Goal: Transaction & Acquisition: Purchase product/service

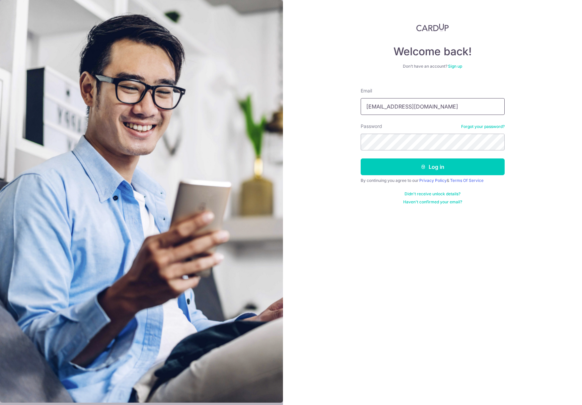
type input "[EMAIL_ADDRESS][DOMAIN_NAME]"
click at [423, 170] on button "Log in" at bounding box center [432, 166] width 144 height 17
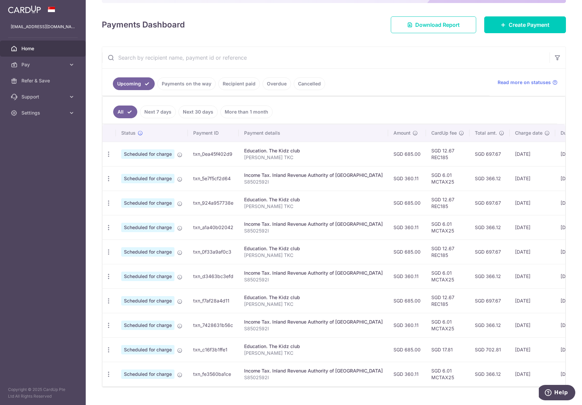
scroll to position [46, 0]
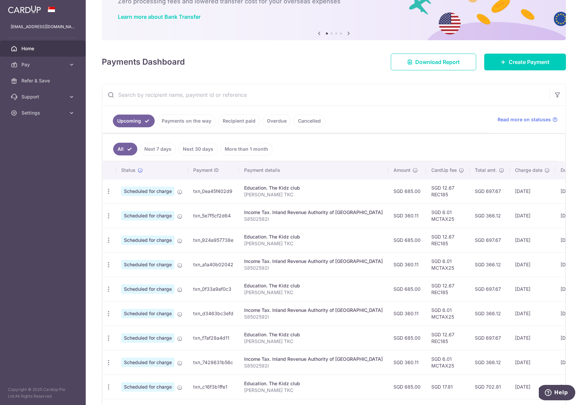
click at [172, 120] on link "Payments on the way" at bounding box center [186, 120] width 58 height 13
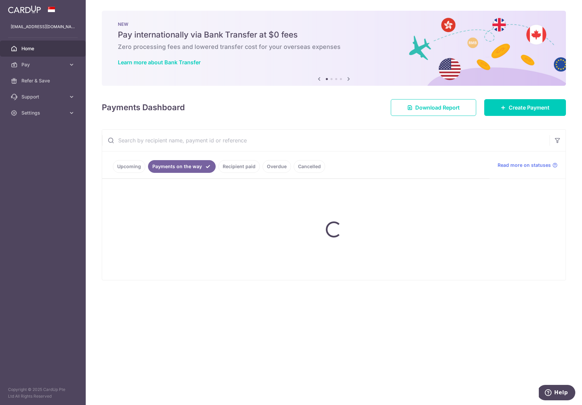
scroll to position [0, 0]
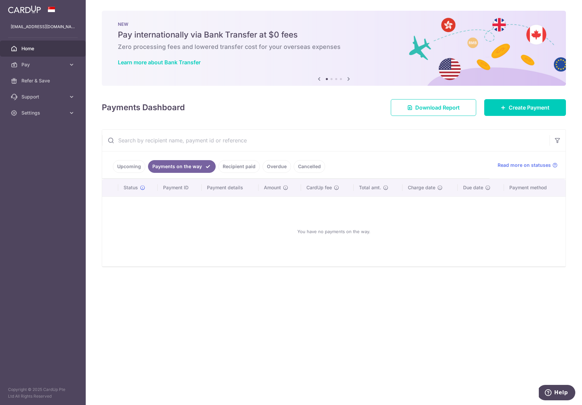
click at [128, 170] on link "Upcoming" at bounding box center [129, 166] width 32 height 13
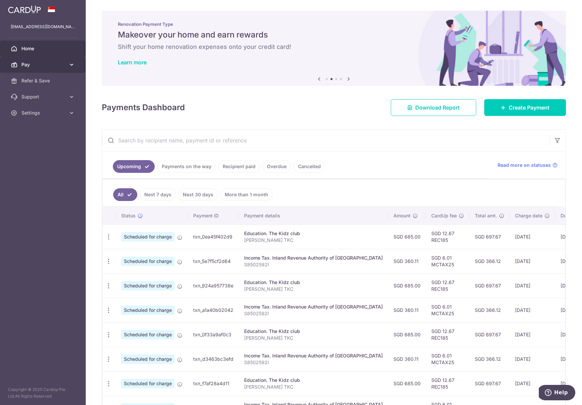
click at [57, 68] on link "Pay" at bounding box center [43, 65] width 86 height 16
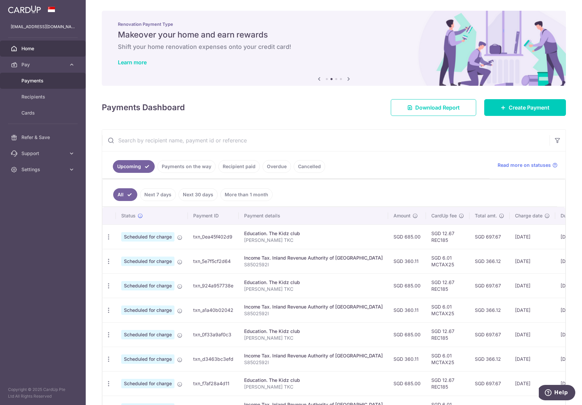
click at [49, 84] on link "Payments" at bounding box center [43, 81] width 86 height 16
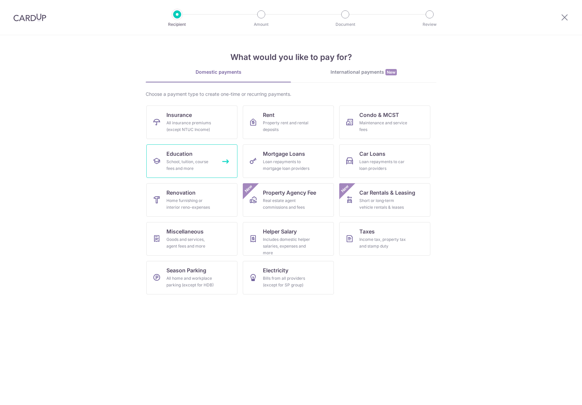
click at [199, 163] on div "School, tuition, course fees and more" at bounding box center [190, 164] width 48 height 13
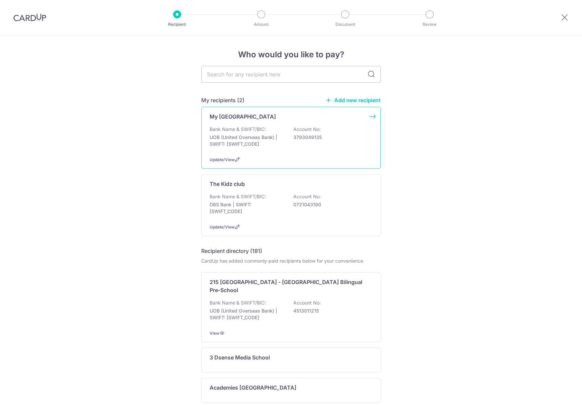
click at [261, 149] on div "Bank Name & SWIFT/BIC: UOB (United Overseas Bank) | SWIFT: UOVBSGSGXXX Account …" at bounding box center [291, 138] width 163 height 25
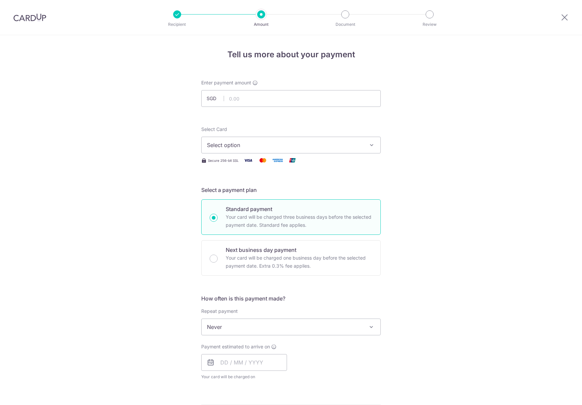
click at [355, 147] on span "Select option" at bounding box center [285, 145] width 156 height 8
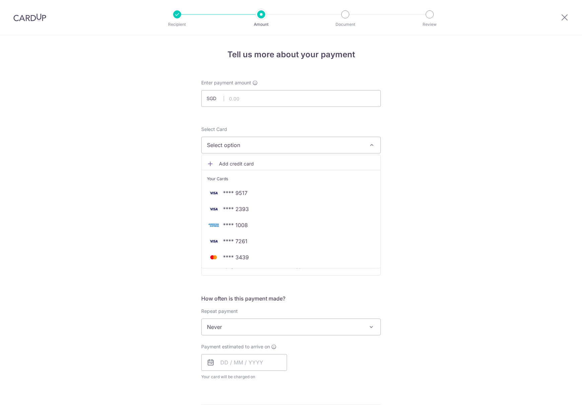
click at [476, 139] on div "Tell us more about your payment Enter payment amount SGD Select Card Select opt…" at bounding box center [291, 337] width 582 height 605
